Goal: Find specific page/section: Find specific page/section

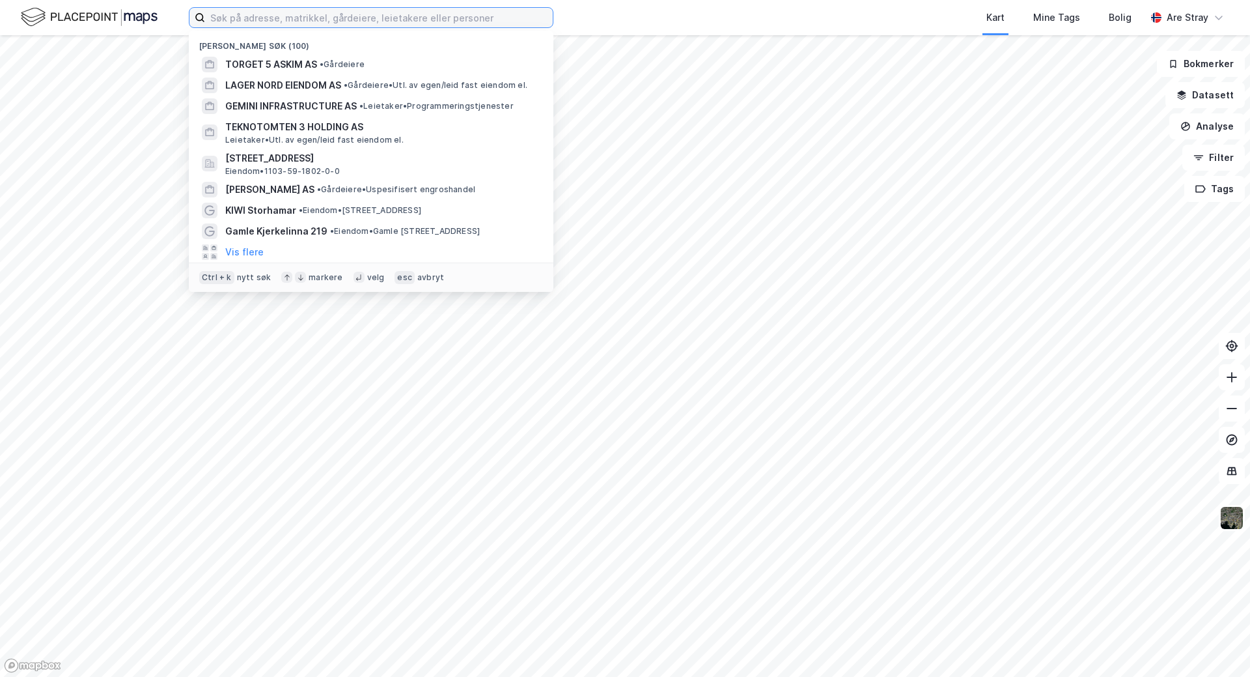
click at [270, 11] on input at bounding box center [379, 18] width 348 height 20
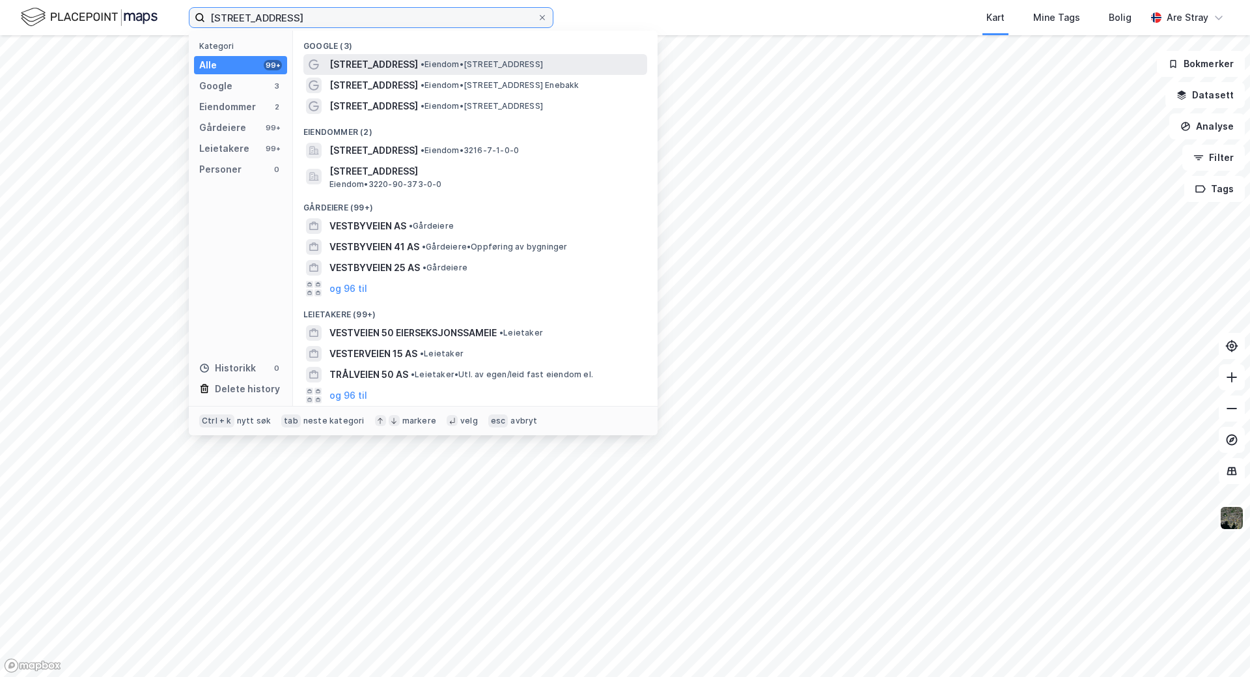
type input "[STREET_ADDRESS]"
click at [378, 61] on span "[STREET_ADDRESS]" at bounding box center [373, 65] width 89 height 16
